Goal: Information Seeking & Learning: Learn about a topic

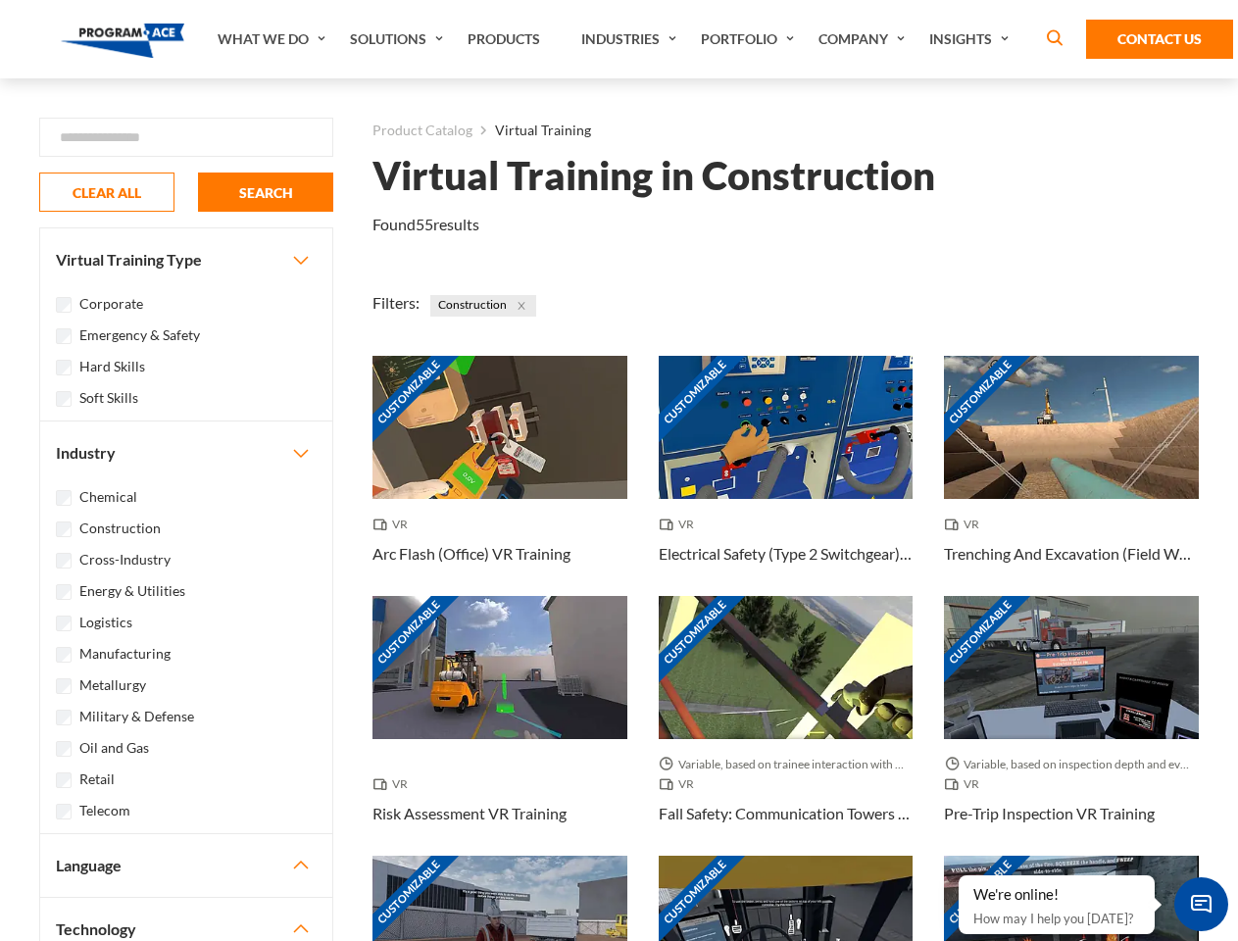
click at [273, 39] on link "What We Do" at bounding box center [274, 39] width 132 height 78
click at [399, 39] on link "Solutions" at bounding box center [399, 39] width 118 height 78
click at [631, 39] on link "Industries" at bounding box center [631, 39] width 120 height 78
click at [865, 39] on link "Company" at bounding box center [863, 39] width 111 height 78
click at [972, 39] on link "Insights" at bounding box center [971, 39] width 104 height 78
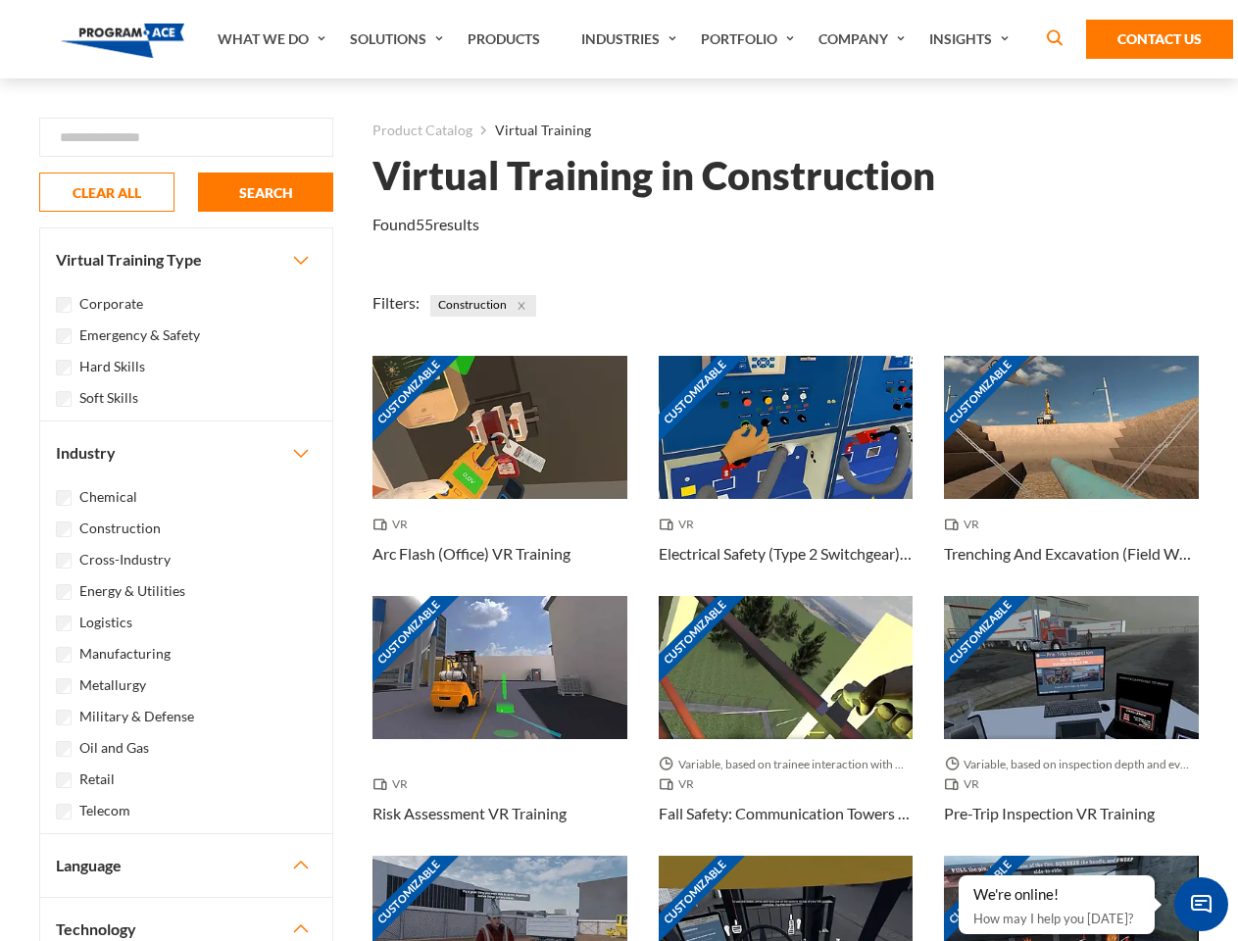
click at [0, 0] on div "Blog White Papers News" at bounding box center [0, 0] width 0 height 0
click at [0, 0] on strong "How Virtual Learning Can Enhance Workforce Productivity: A Guide for L&D Manage…" at bounding box center [0, 0] width 0 height 0
click at [1200, 903] on span "Minimize live chat window" at bounding box center [1201, 904] width 72 height 72
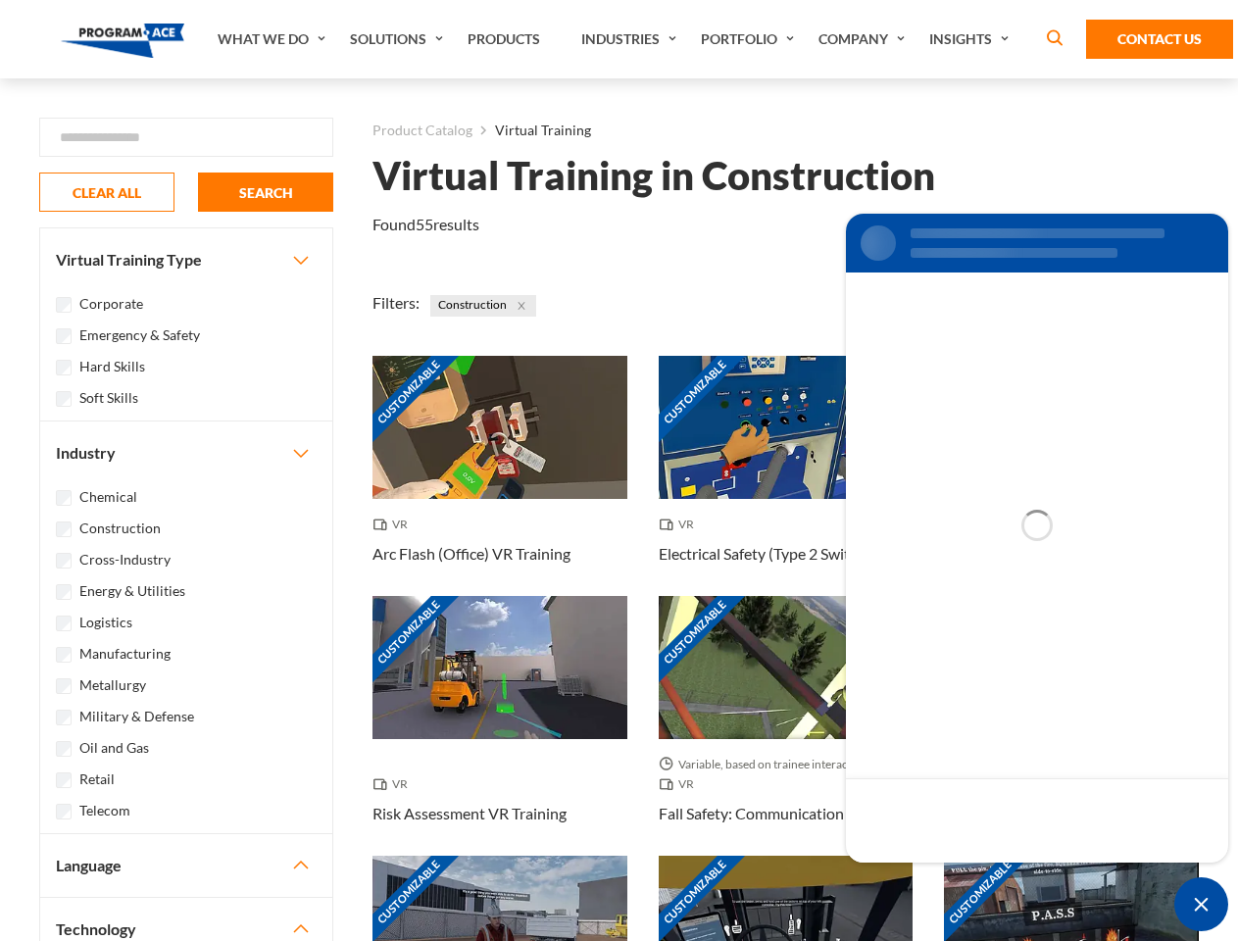
click at [959, 876] on div "Customizable" at bounding box center [1071, 926] width 255 height 143
